Goal: Information Seeking & Learning: Learn about a topic

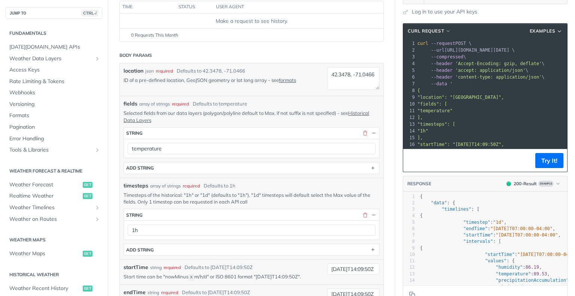
scroll to position [150, 0]
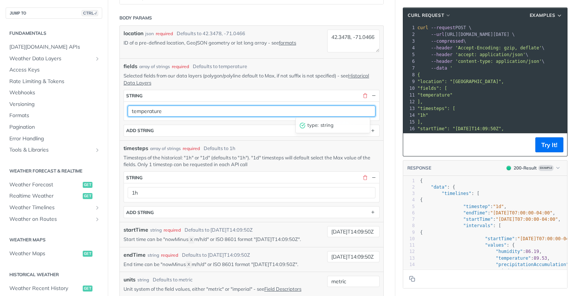
click at [269, 111] on input "temperature" at bounding box center [252, 111] width 248 height 11
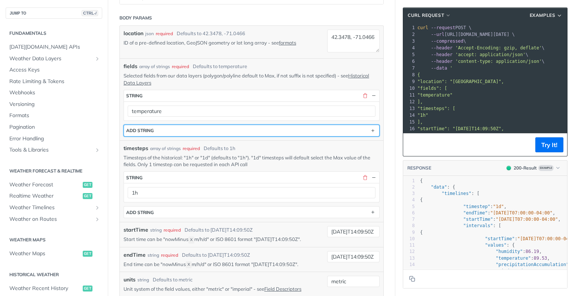
click at [174, 130] on button "ADD string" at bounding box center [251, 130] width 255 height 11
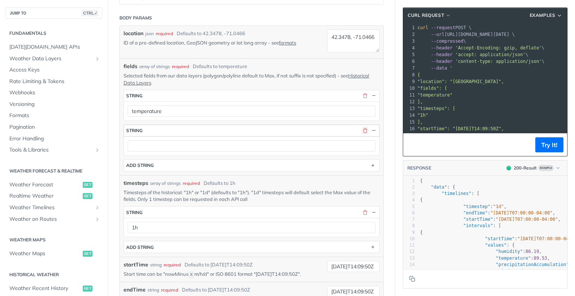
click at [362, 130] on button "button" at bounding box center [365, 130] width 7 height 7
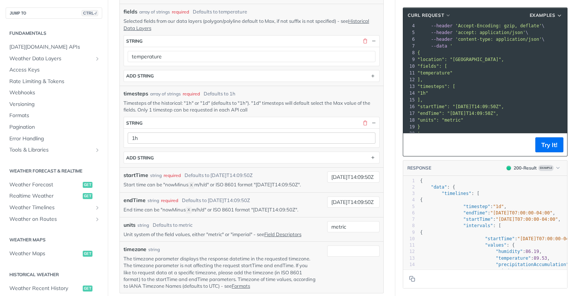
scroll to position [92, 0]
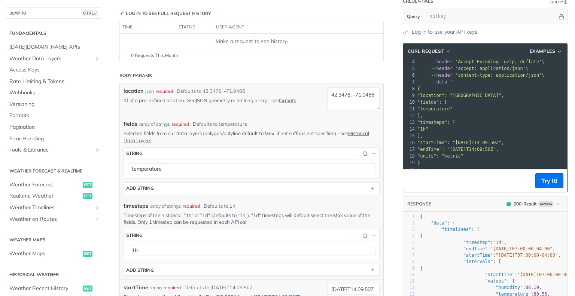
click at [202, 135] on p "Selected fields from our data layers (polygon/polyline default to Max, if not s…" at bounding box center [252, 136] width 256 height 13
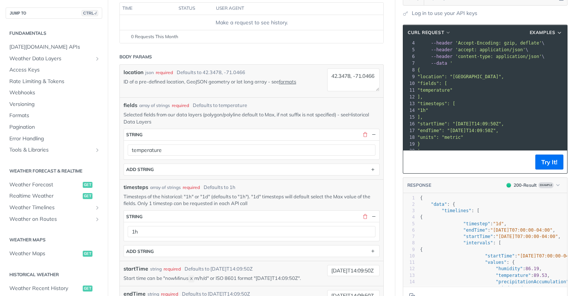
scroll to position [112, 0]
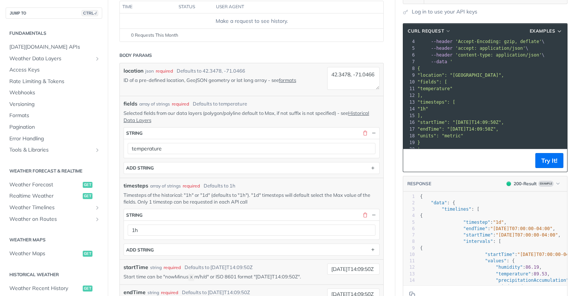
click at [357, 116] on p "Selected fields from our data layers (polygon/polyline default to Max, if not s…" at bounding box center [252, 116] width 256 height 13
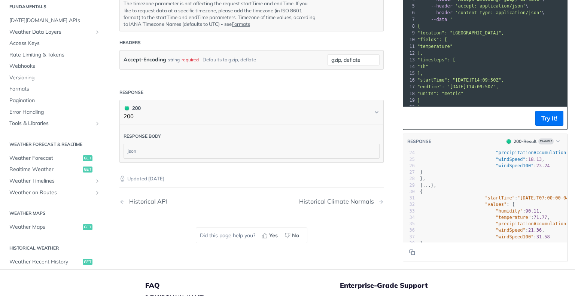
scroll to position [199, 0]
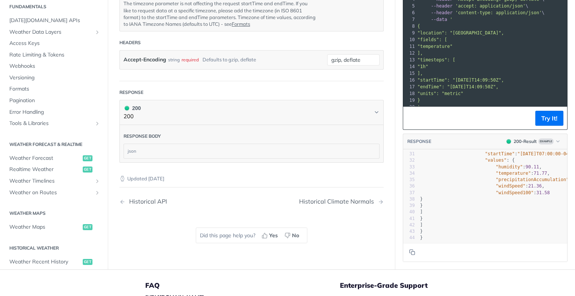
click at [30, 251] on h2 "Historical Weather" at bounding box center [54, 248] width 97 height 7
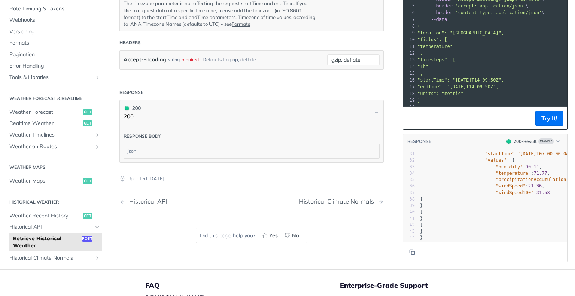
scroll to position [112, 0]
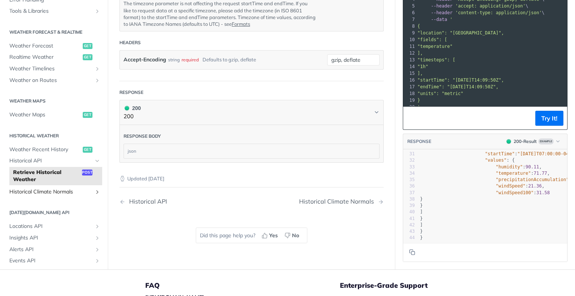
click at [64, 196] on span "Historical Climate Normals" at bounding box center [50, 191] width 83 height 7
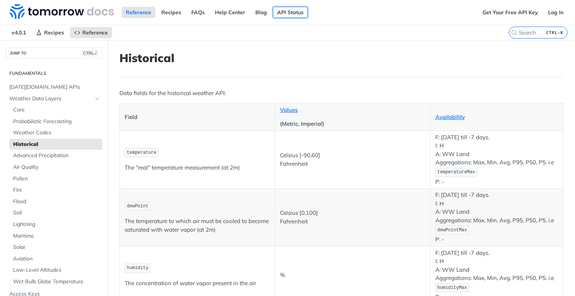
click at [279, 12] on link "API Status" at bounding box center [290, 12] width 35 height 11
